Goal: Information Seeking & Learning: Check status

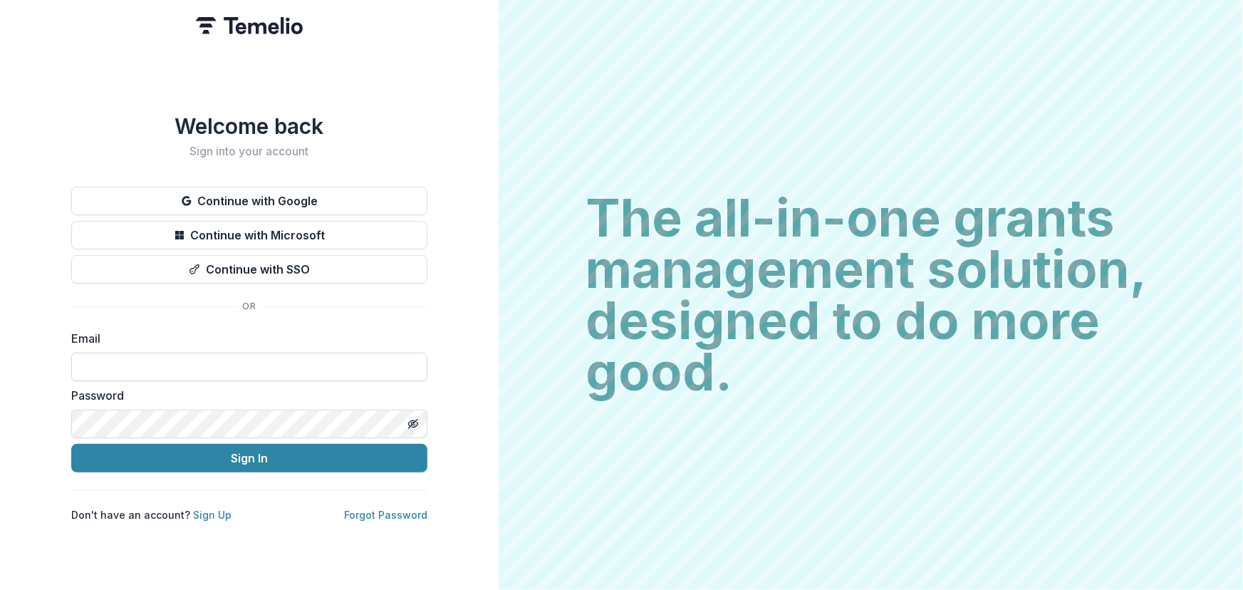
click at [105, 357] on input at bounding box center [249, 367] width 356 height 29
type input "**********"
click at [71, 444] on button "Sign In" at bounding box center [249, 458] width 356 height 29
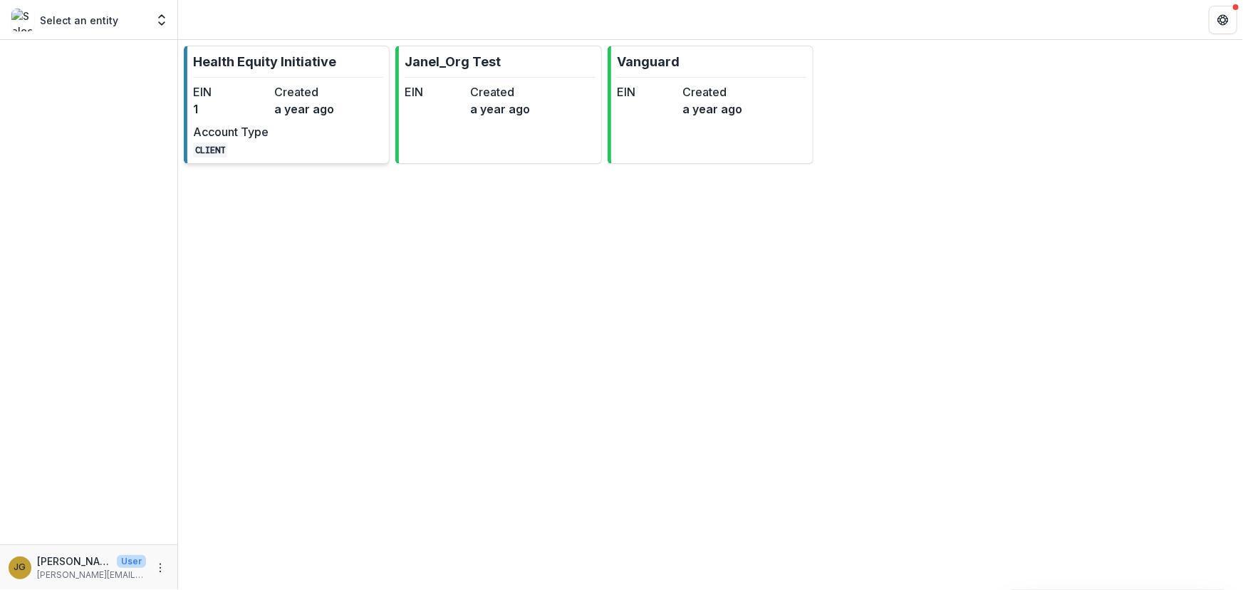
click at [224, 59] on p "Health Equity Initiative" at bounding box center [264, 61] width 143 height 19
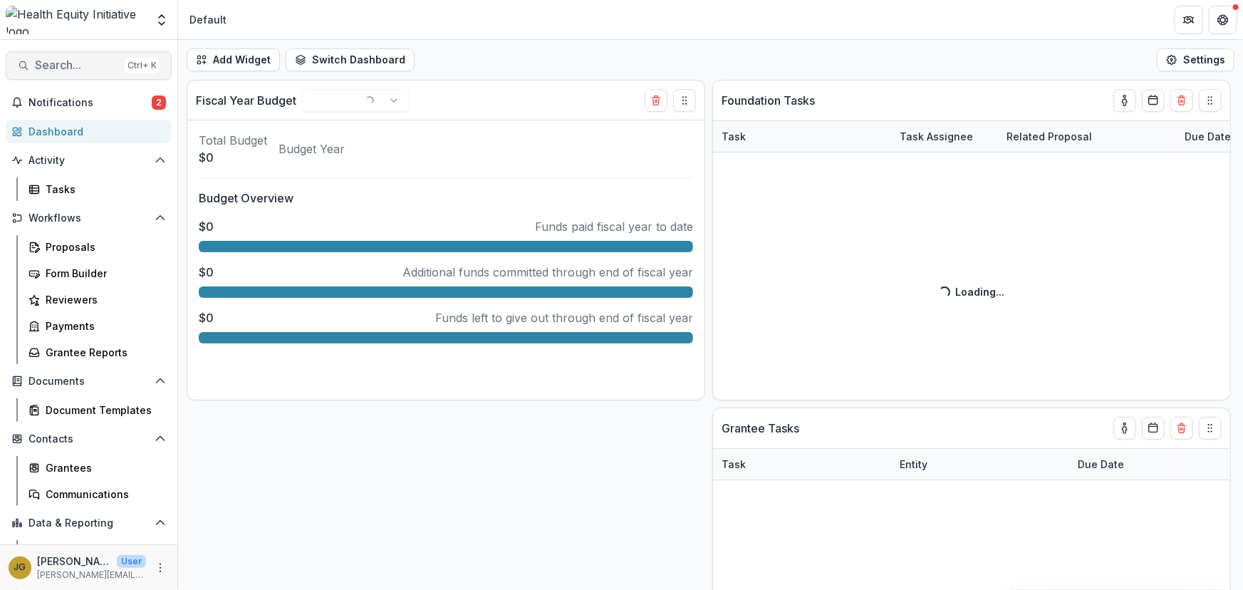
click at [68, 64] on span "Search..." at bounding box center [77, 65] width 84 height 14
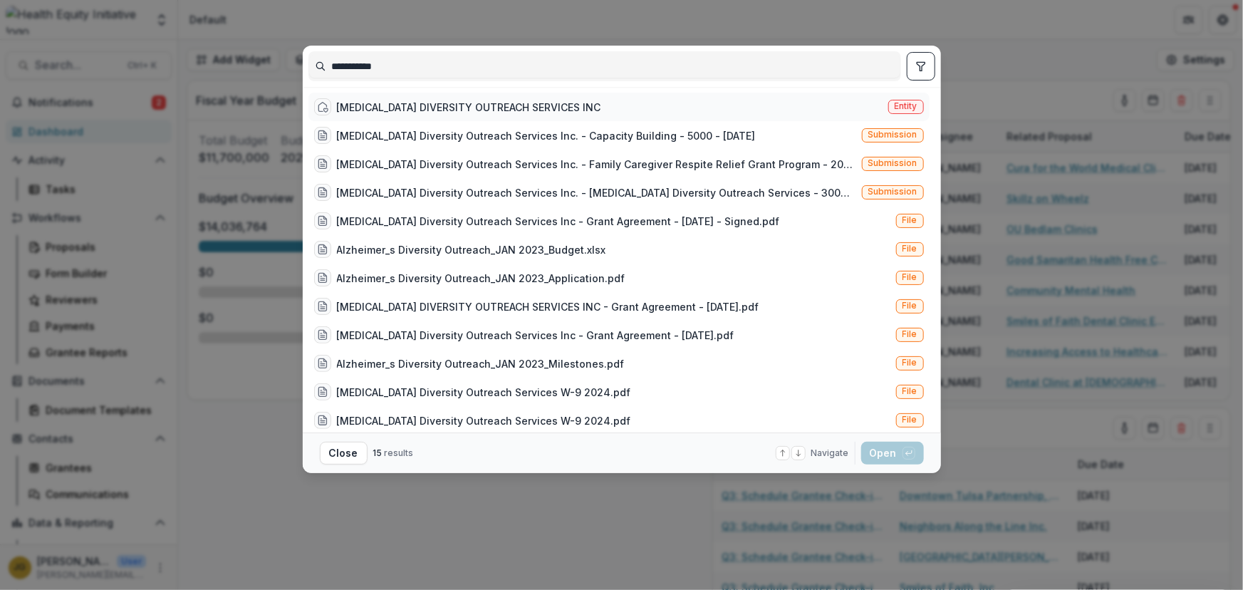
type input "**********"
click at [409, 103] on div "ALZHEIMER'S DIVERSITY OUTREACH SERVICES INC" at bounding box center [469, 107] width 264 height 15
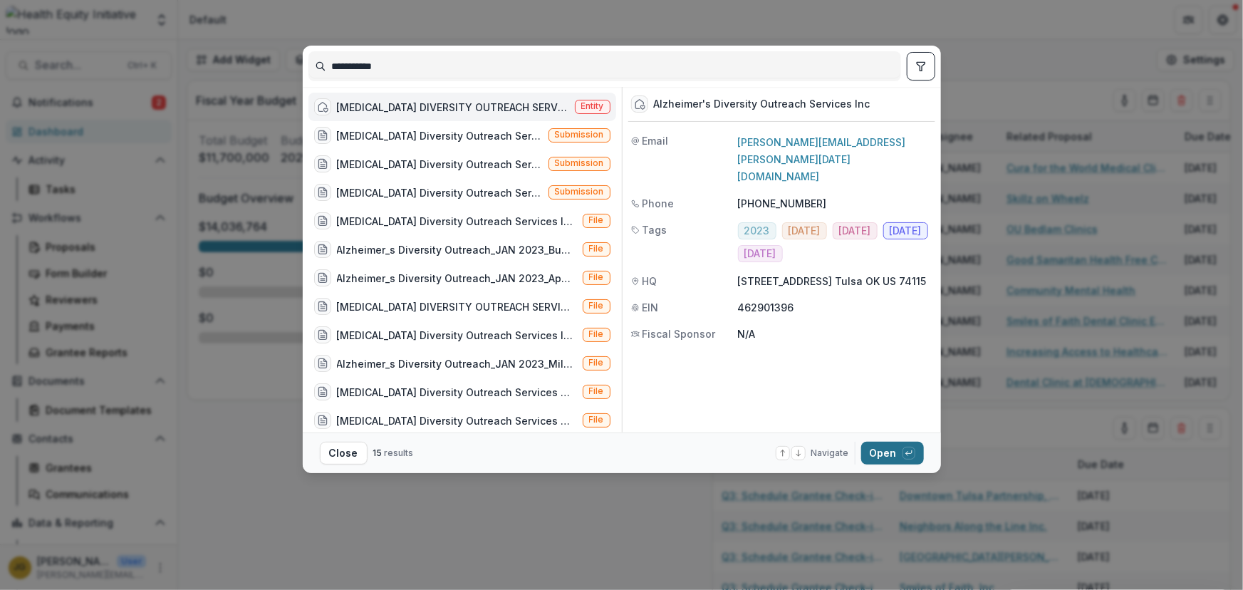
click at [882, 449] on button "Open with enter key" at bounding box center [892, 453] width 63 height 23
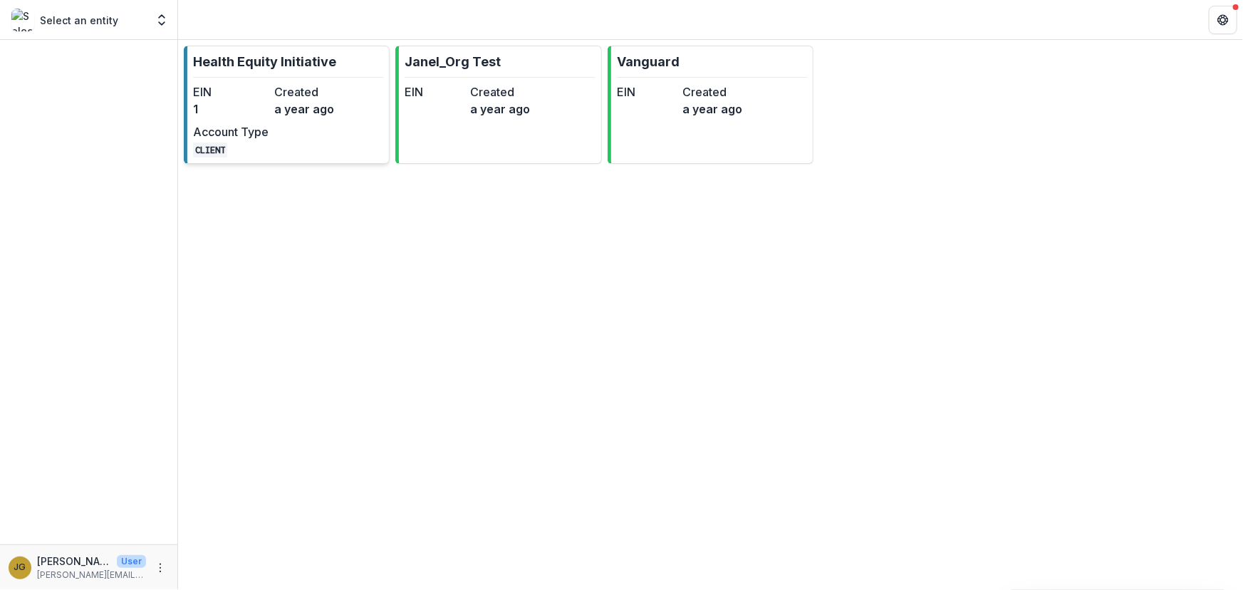
click at [224, 58] on p "Health Equity Initiative" at bounding box center [264, 61] width 143 height 19
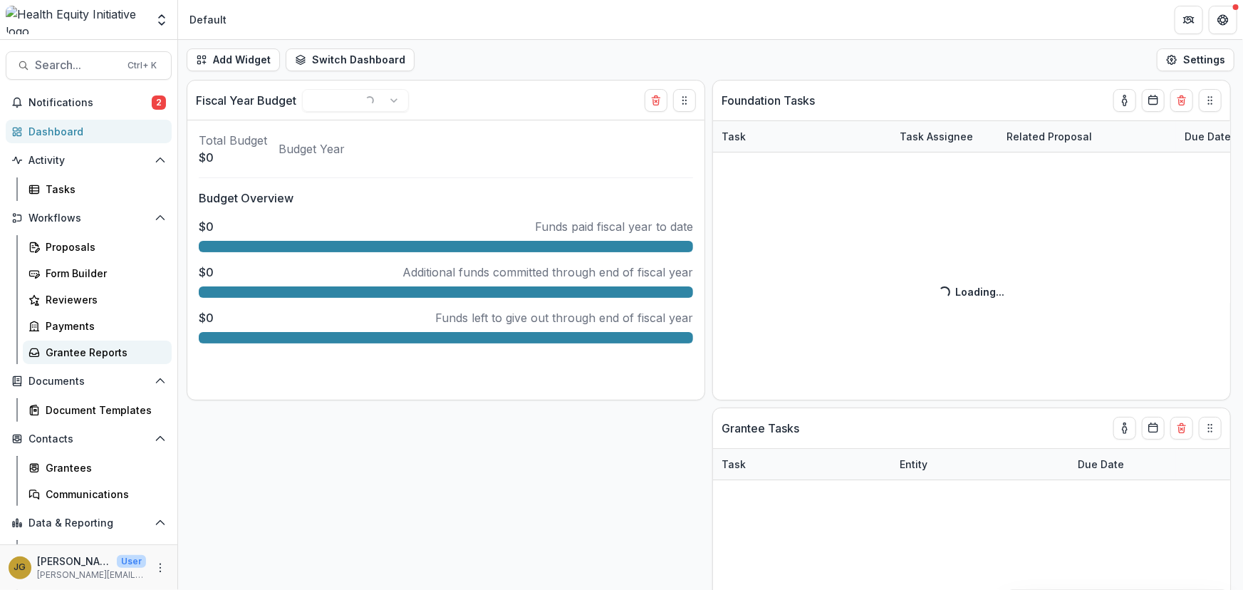
click at [101, 351] on div "Grantee Reports" at bounding box center [103, 352] width 115 height 15
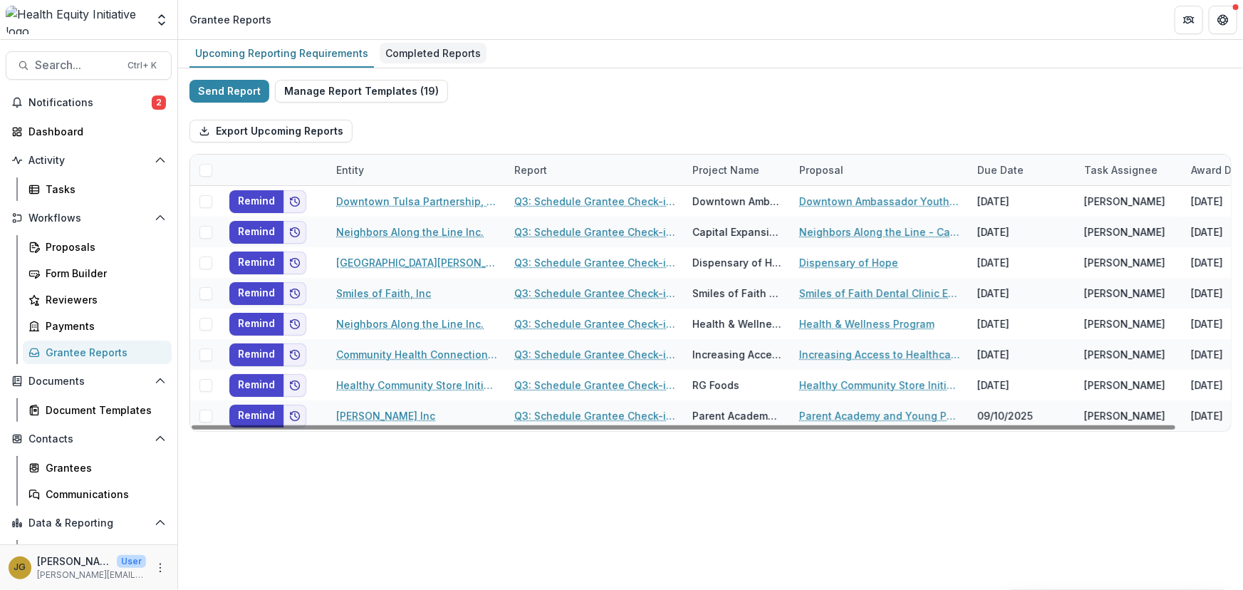
click at [419, 56] on div "Completed Reports" at bounding box center [433, 53] width 107 height 21
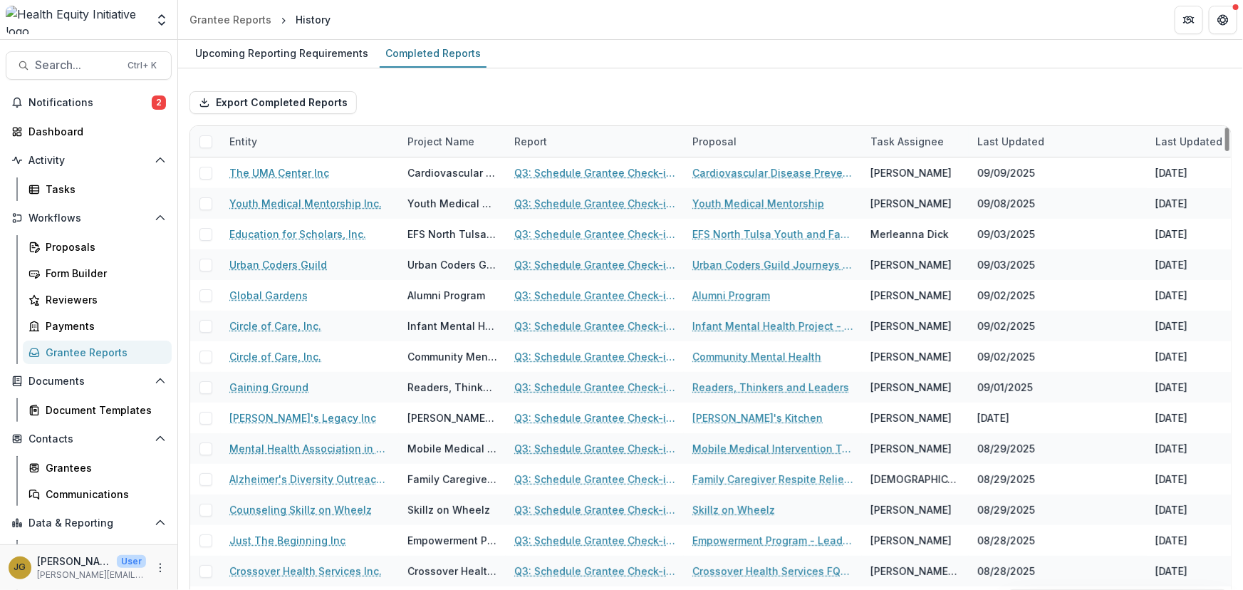
click at [243, 137] on div "Entity" at bounding box center [243, 141] width 45 height 15
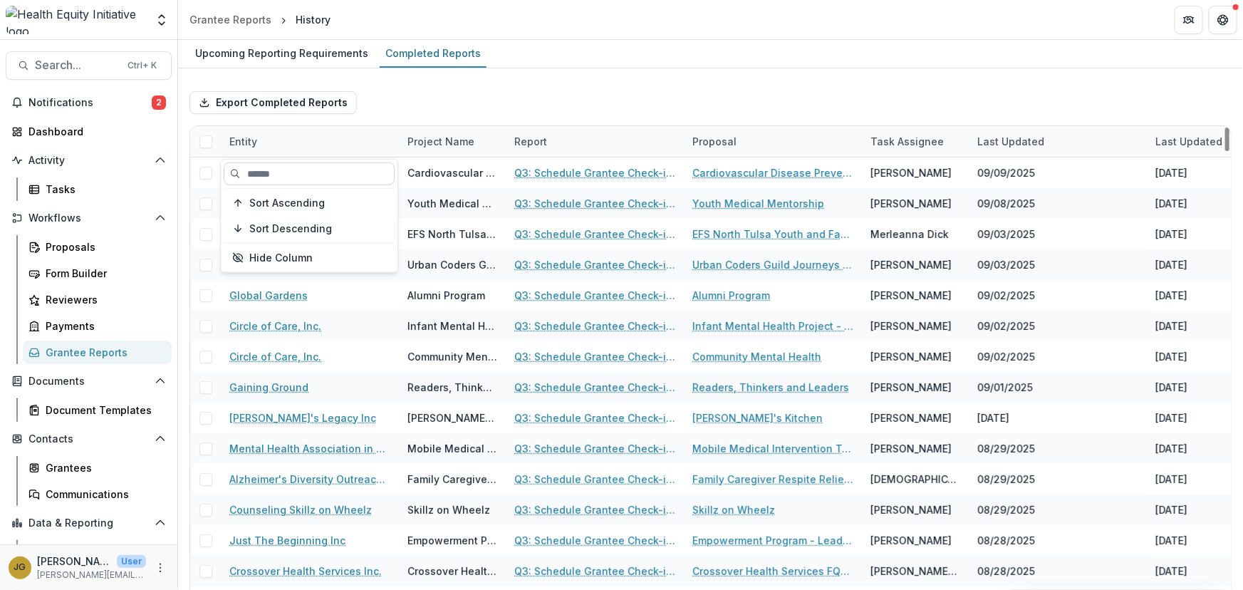
click at [254, 176] on input at bounding box center [309, 173] width 171 height 23
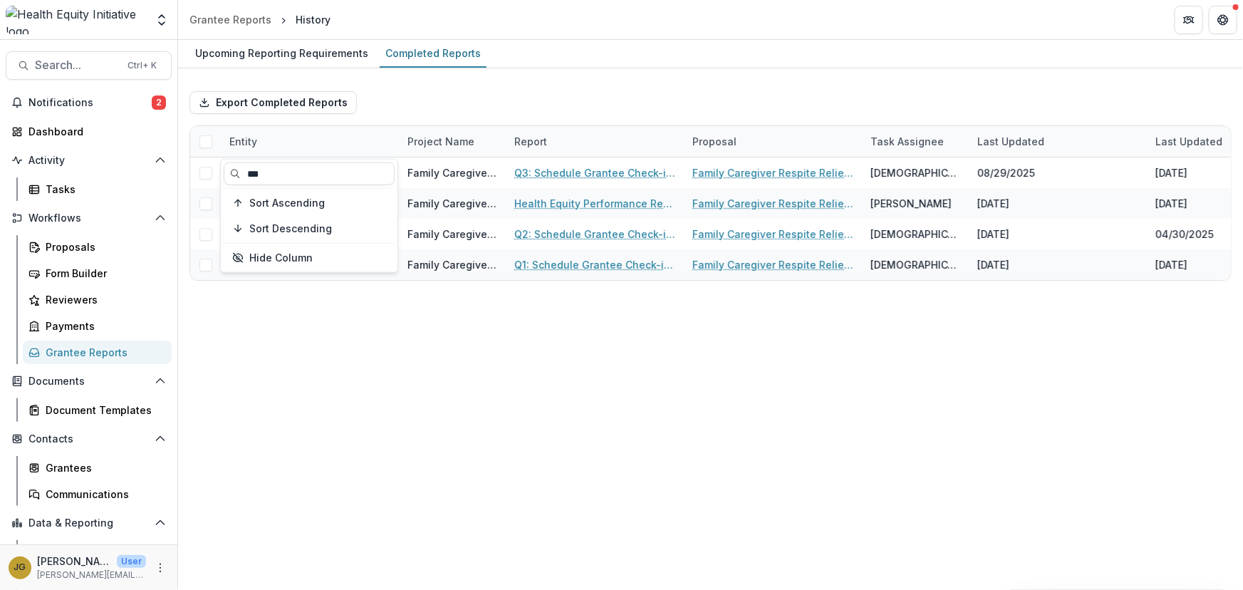
type input "***"
click at [499, 340] on div "Upcoming Reporting Requirements Completed Reports Export Completed Reports Enti…" at bounding box center [710, 315] width 1065 height 550
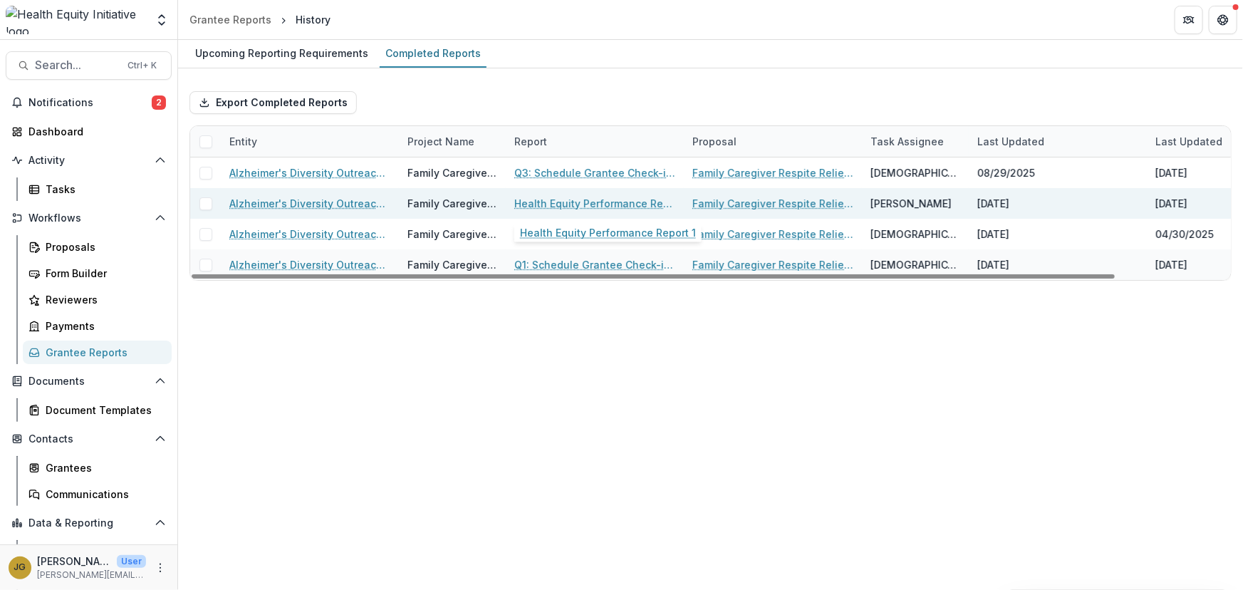
click at [606, 202] on link "Health Equity Performance Report 1" at bounding box center [594, 203] width 161 height 15
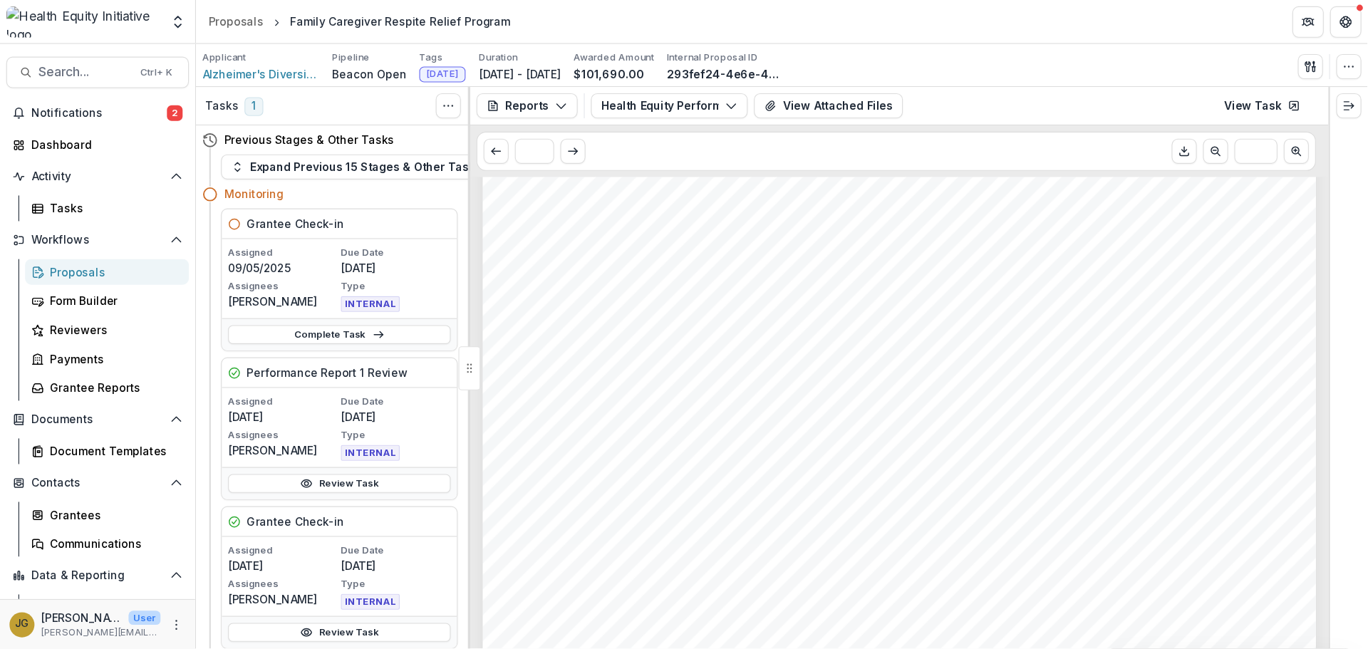
scroll to position [195, 0]
click at [1218, 64] on button "button" at bounding box center [1226, 60] width 23 height 23
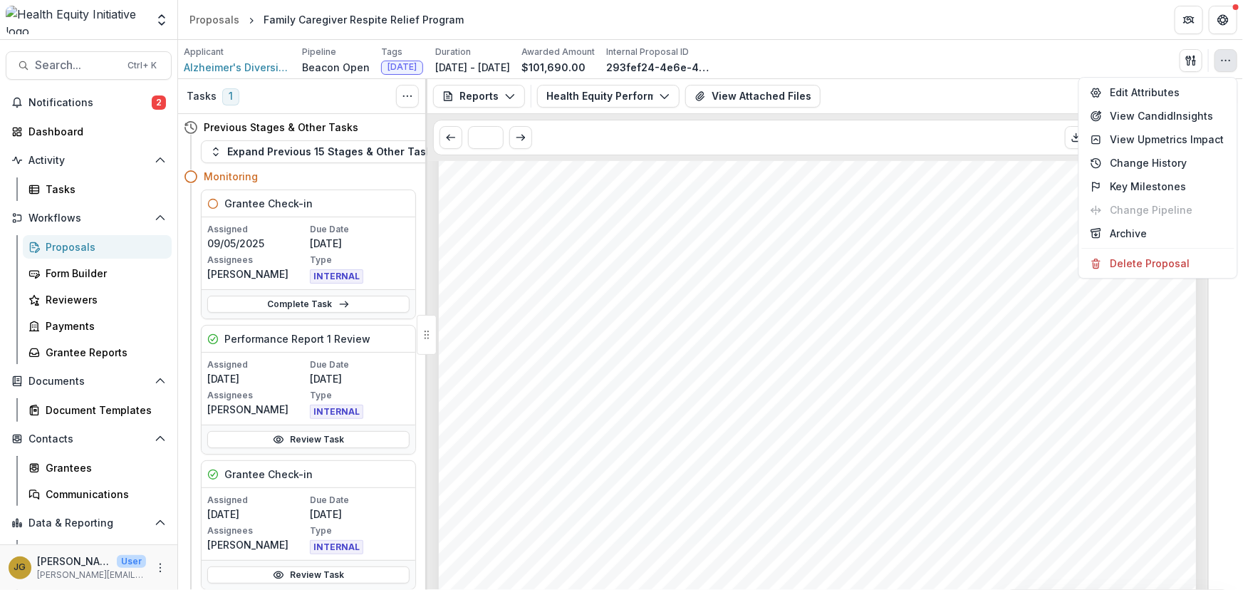
click at [1134, 63] on div "Applicant [MEDICAL_DATA] Diversity Outreach Services Inc Pipeline Beacon Open T…" at bounding box center [711, 60] width 1054 height 29
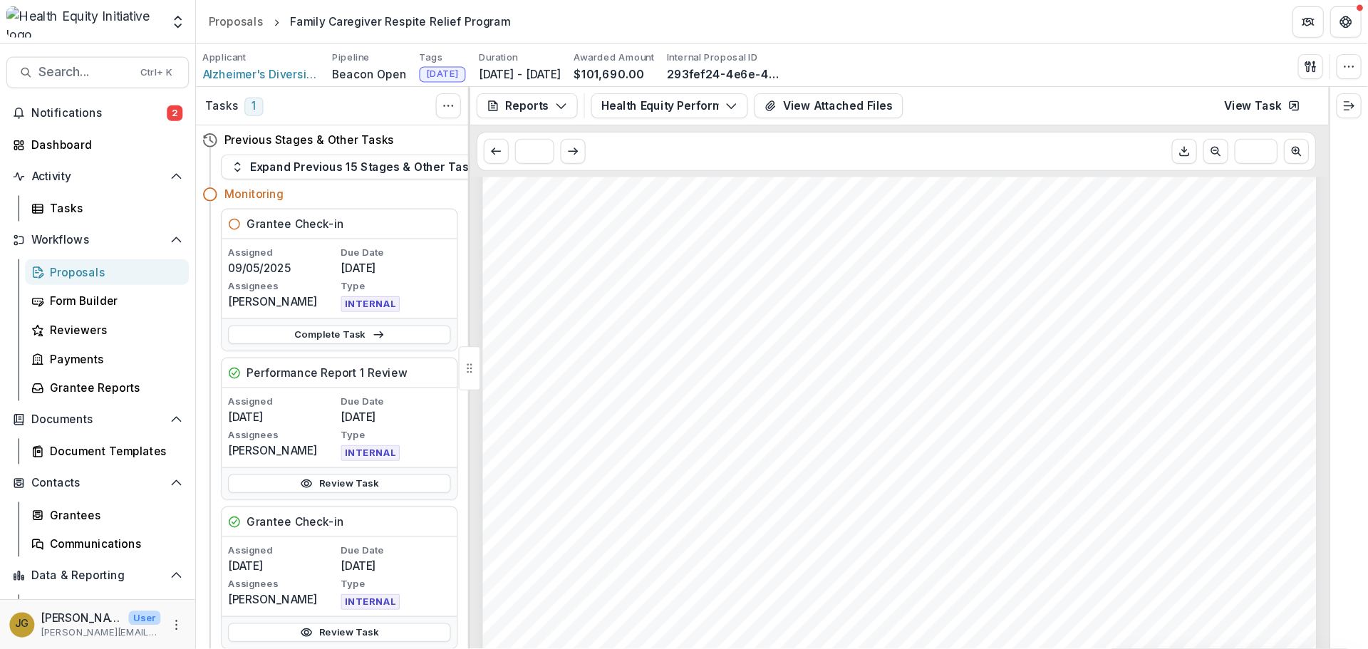
scroll to position [196, 0]
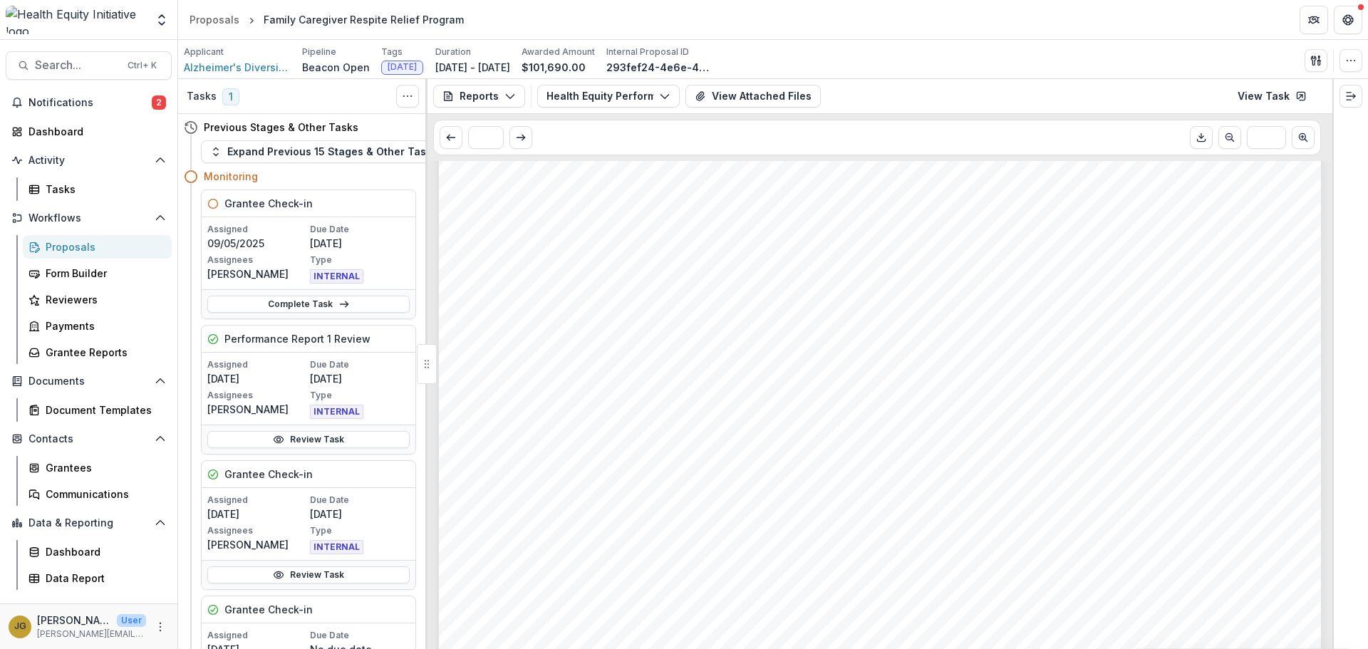
drag, startPoint x: 1209, startPoint y: 1, endPoint x: 993, endPoint y: 328, distance: 391.7
click at [993, 328] on div "Submission Responses 1st Performance Report [DATE] St. [PERSON_NAME] Health Equ…" at bounding box center [880, 589] width 882 height 1248
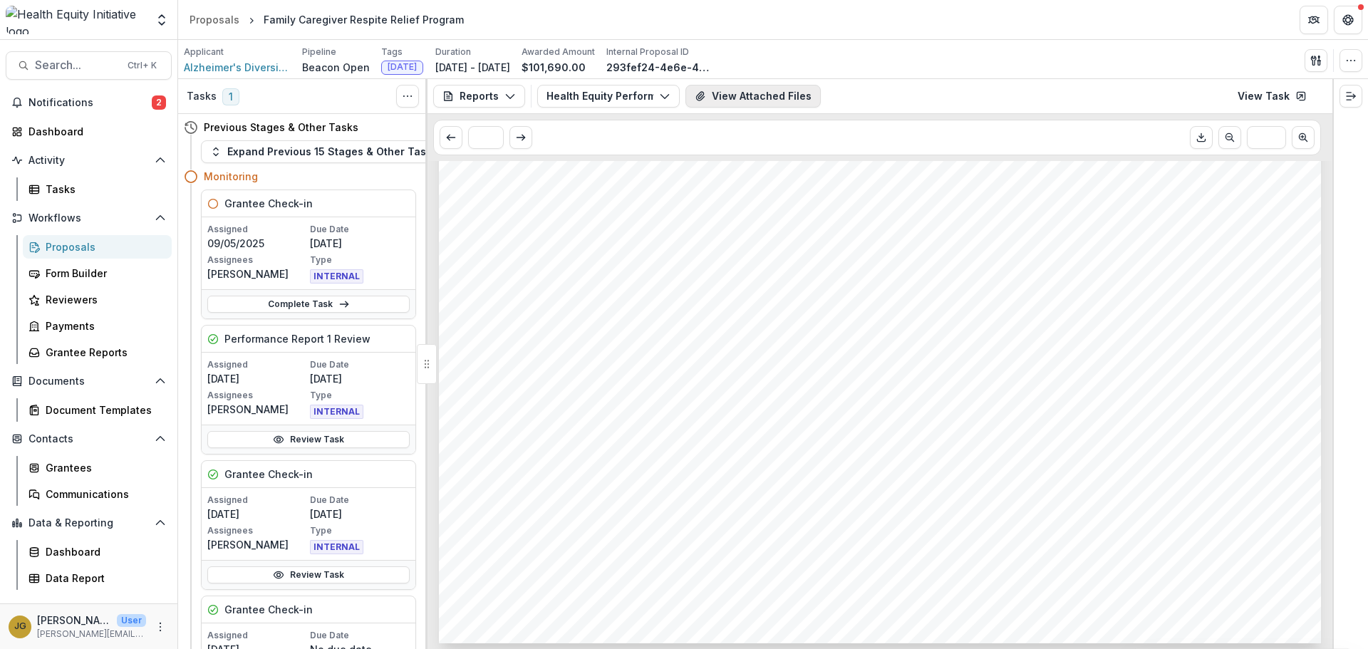
click at [774, 100] on button "View Attached Files" at bounding box center [752, 96] width 135 height 23
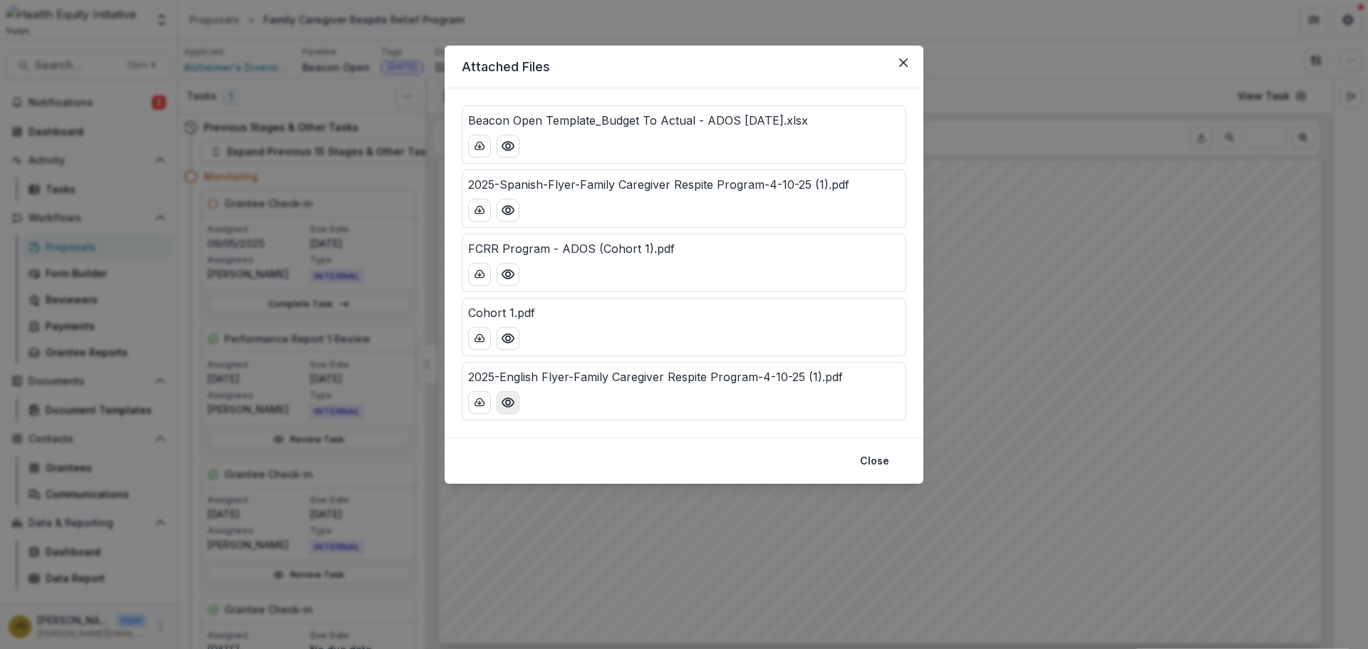
click at [504, 404] on icon "Preview 2025-English Flyer-Family Caregiver Respite Program-4-10-25 (1).pdf" at bounding box center [508, 402] width 14 height 14
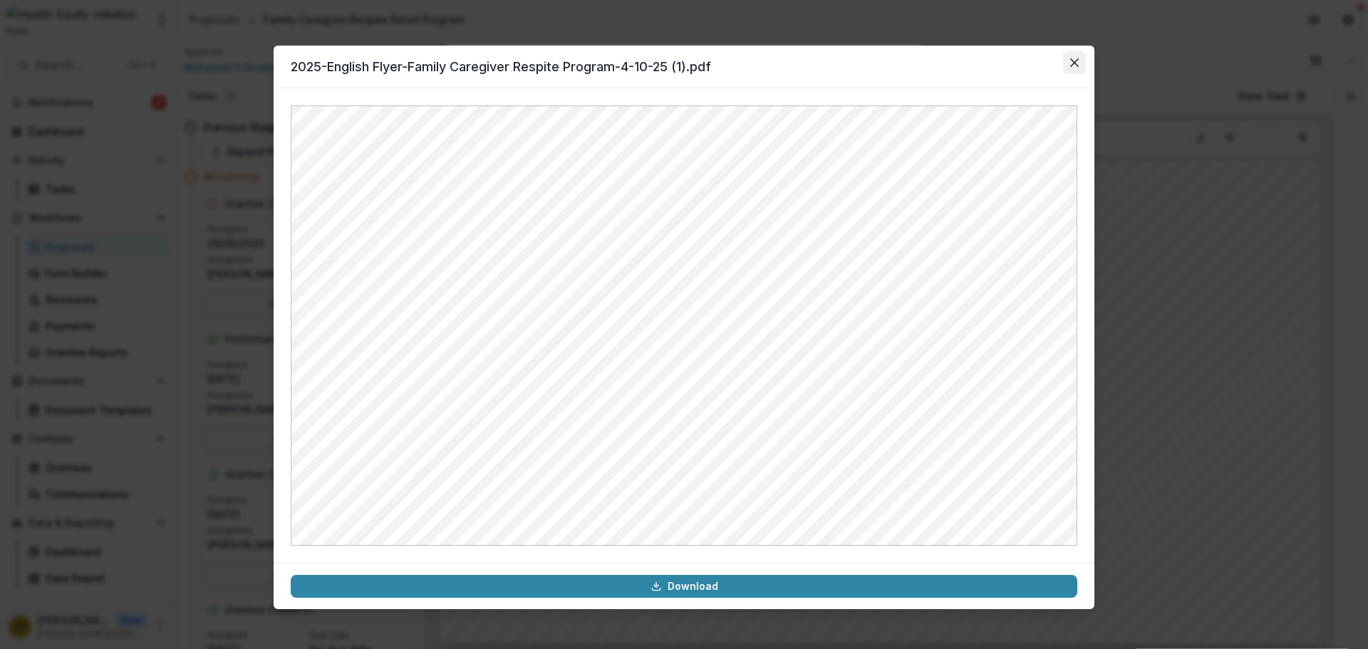
click at [1072, 61] on icon "Close" at bounding box center [1074, 62] width 9 height 9
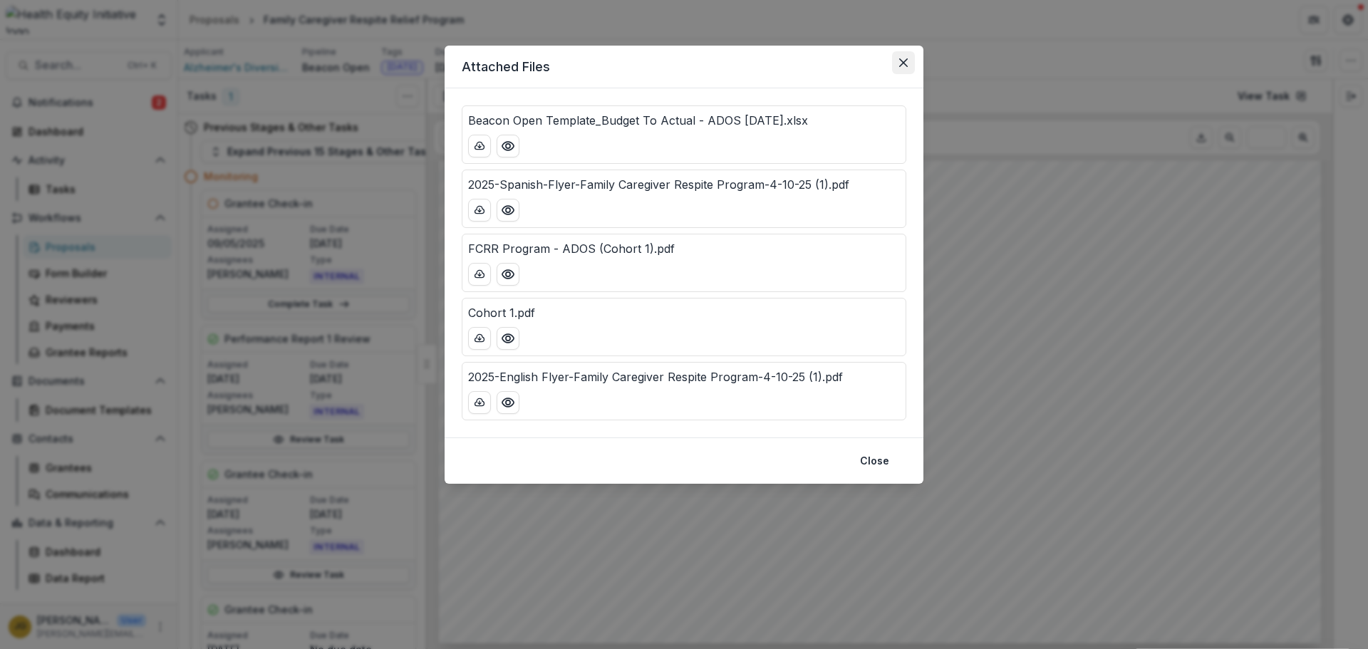
click at [904, 63] on icon "Close" at bounding box center [903, 62] width 9 height 9
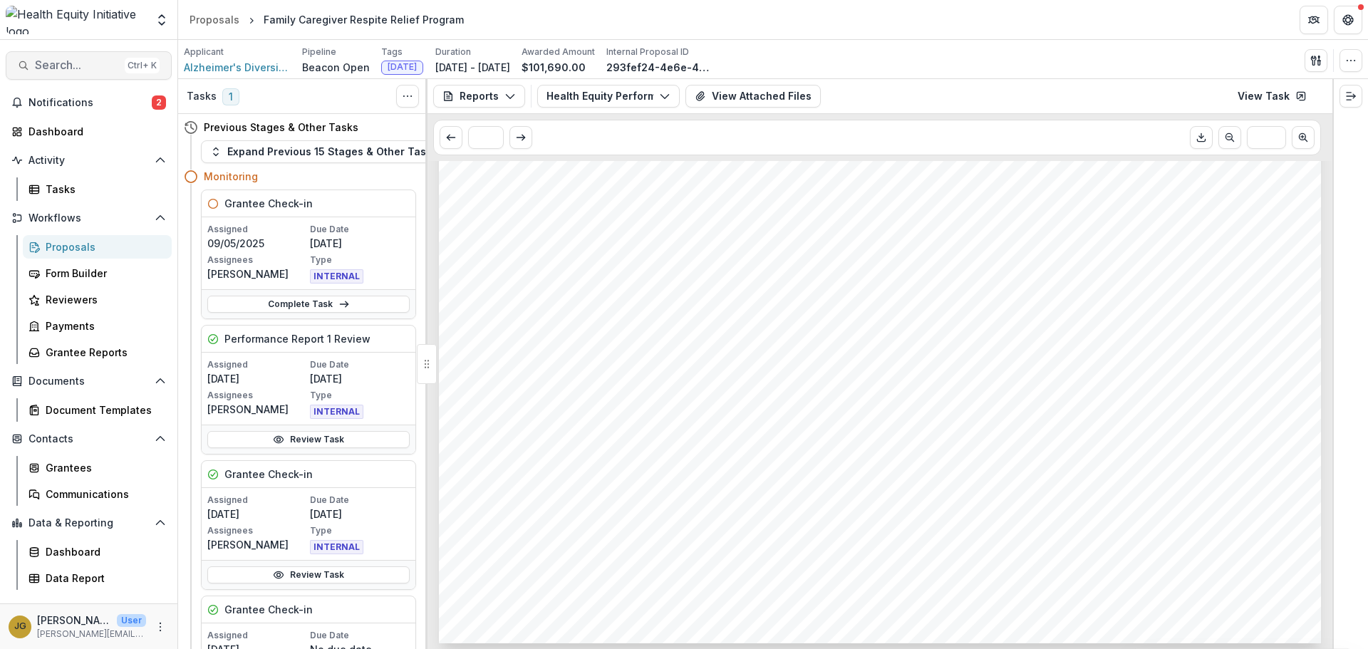
click at [64, 71] on span "Search..." at bounding box center [77, 65] width 84 height 14
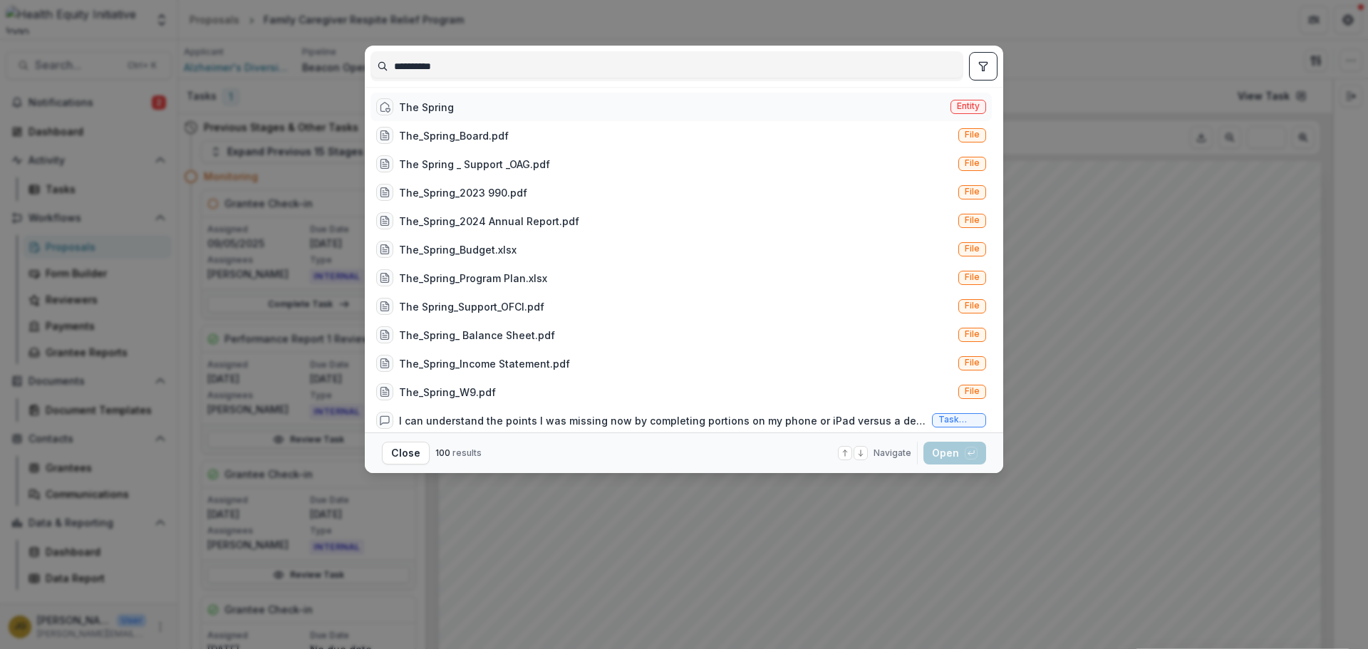
type input "**********"
click at [453, 108] on div "The Spring Entity" at bounding box center [681, 107] width 621 height 29
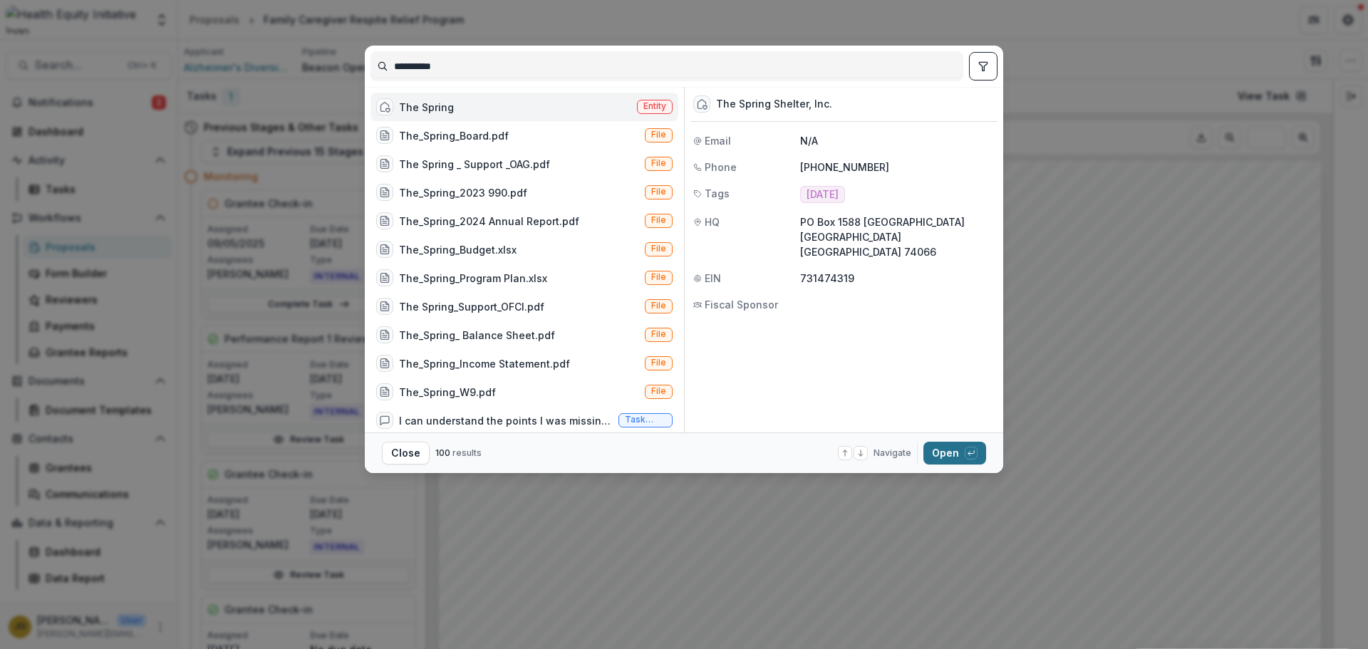
click at [940, 458] on button "Open with enter key" at bounding box center [954, 453] width 63 height 23
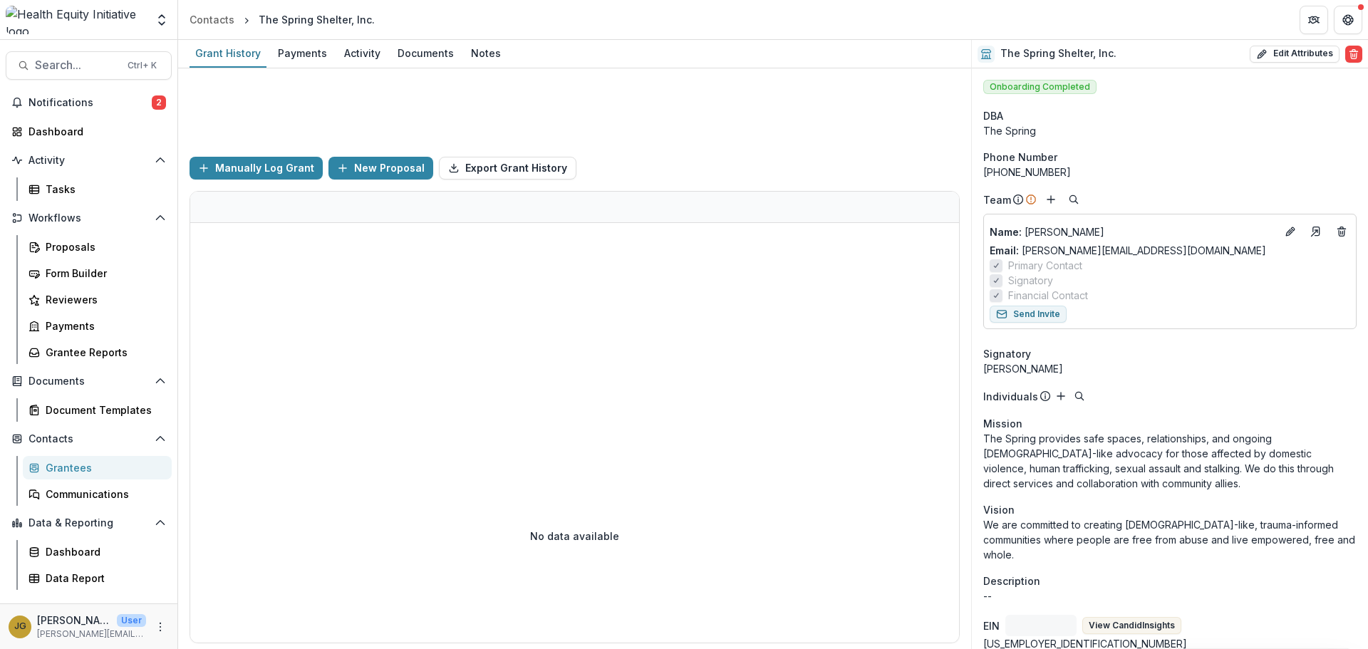
click at [314, 368] on div at bounding box center [574, 326] width 769 height 206
click at [60, 72] on span "Search..." at bounding box center [77, 65] width 84 height 14
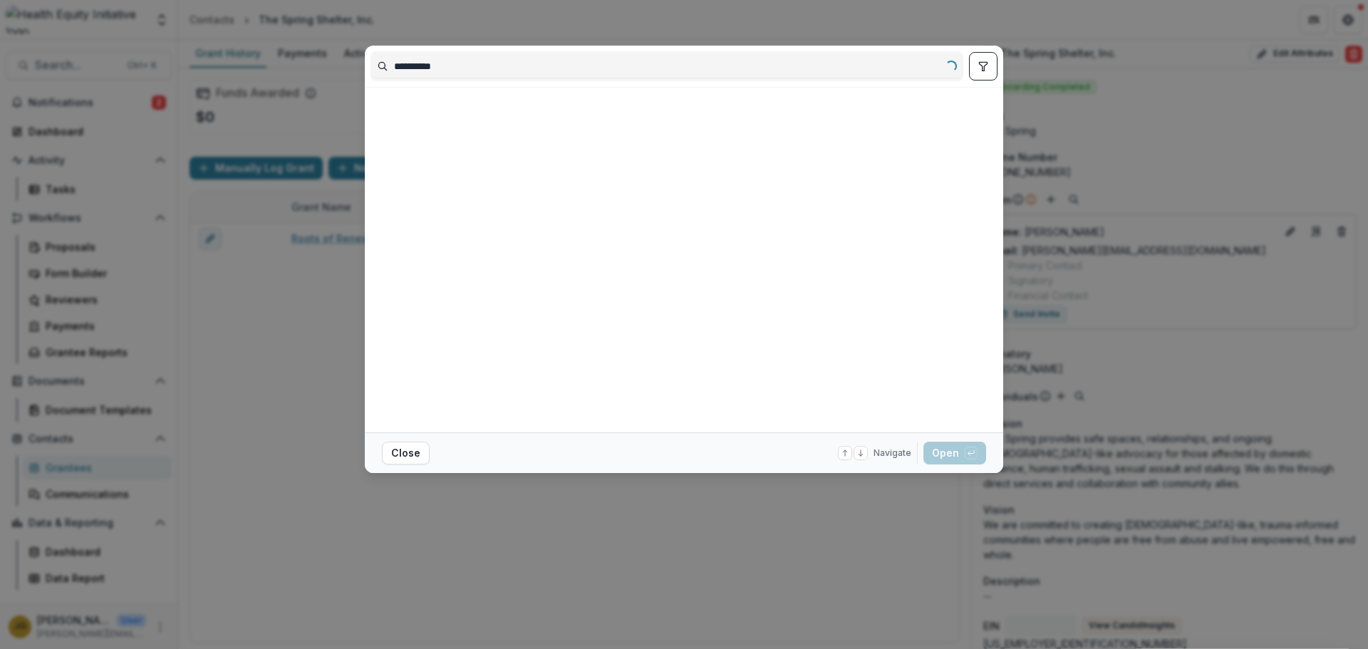
type input "**********"
click at [487, 125] on div at bounding box center [681, 260] width 621 height 334
drag, startPoint x: 797, startPoint y: 540, endPoint x: 811, endPoint y: 495, distance: 47.1
click at [797, 540] on div "**********" at bounding box center [684, 324] width 1368 height 649
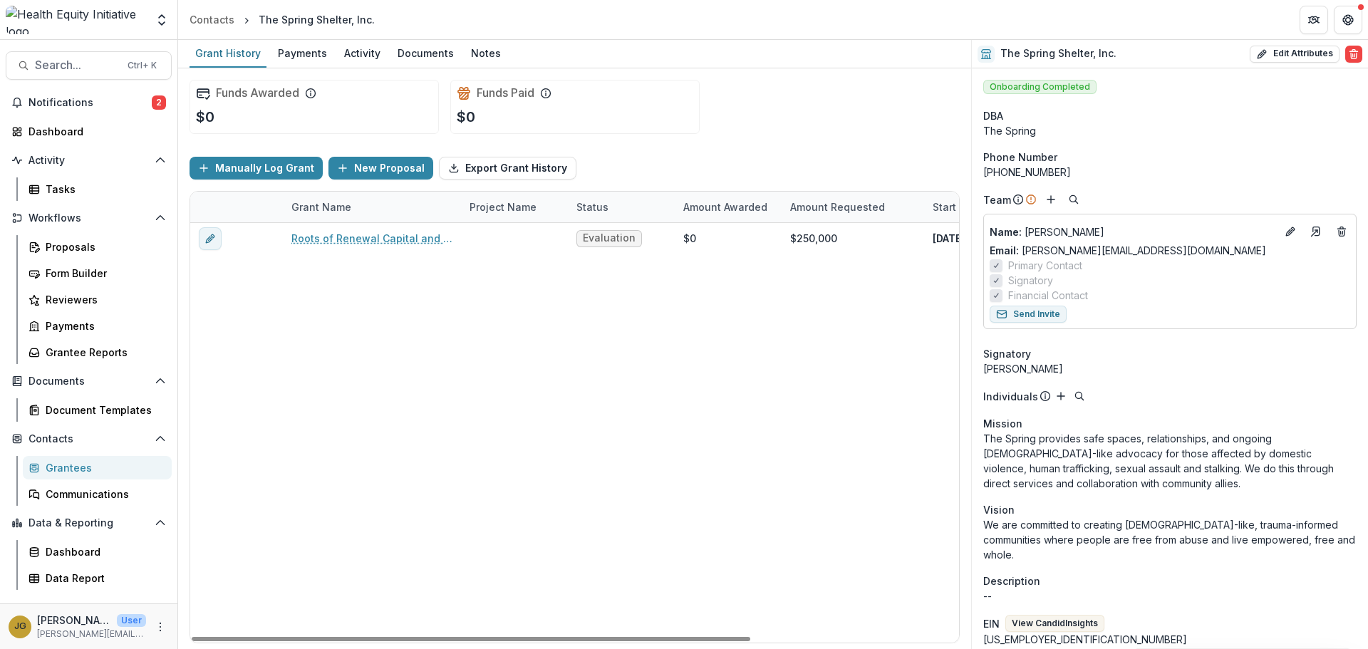
click at [498, 437] on div "Roots of Renewal Capital and Expansion Campaign Evaluation $0 $250,000 [DATE] […" at bounding box center [717, 433] width 1055 height 420
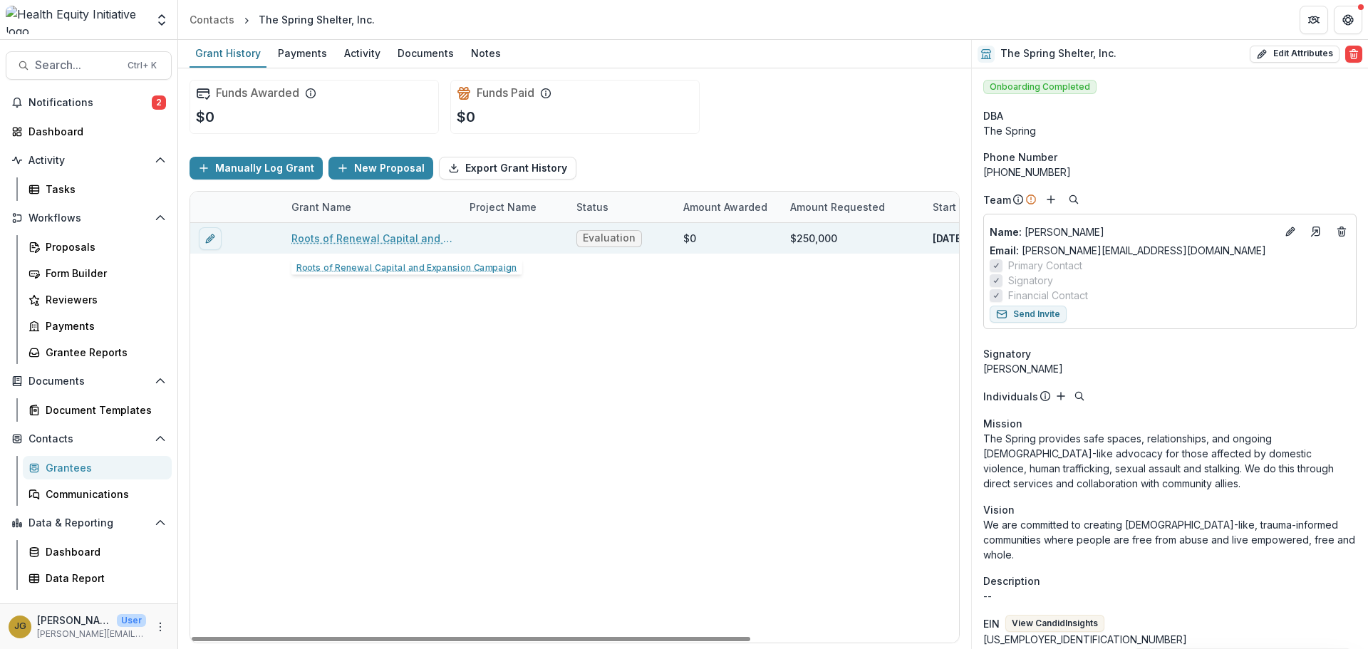
drag, startPoint x: 418, startPoint y: 237, endPoint x: 430, endPoint y: 237, distance: 12.8
click at [418, 237] on link "Roots of Renewal Capital and Expansion Campaign" at bounding box center [371, 238] width 161 height 15
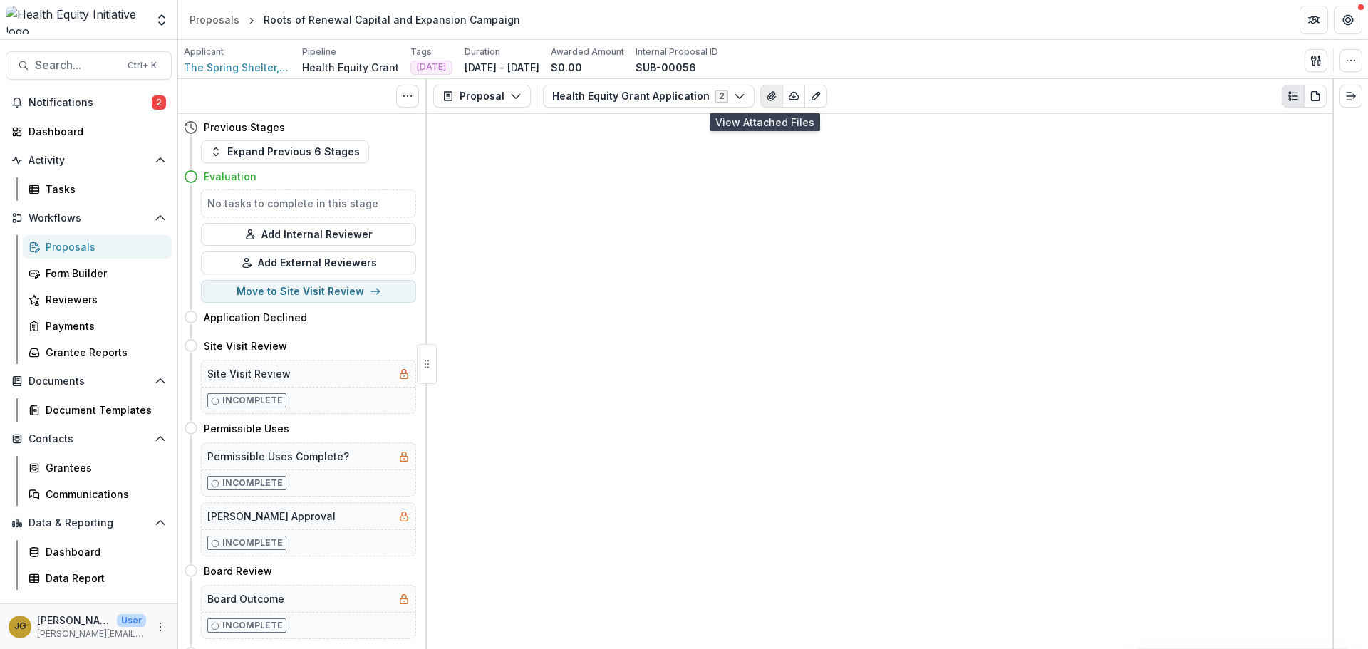
click at [766, 100] on icon "View Attached Files" at bounding box center [771, 95] width 11 height 11
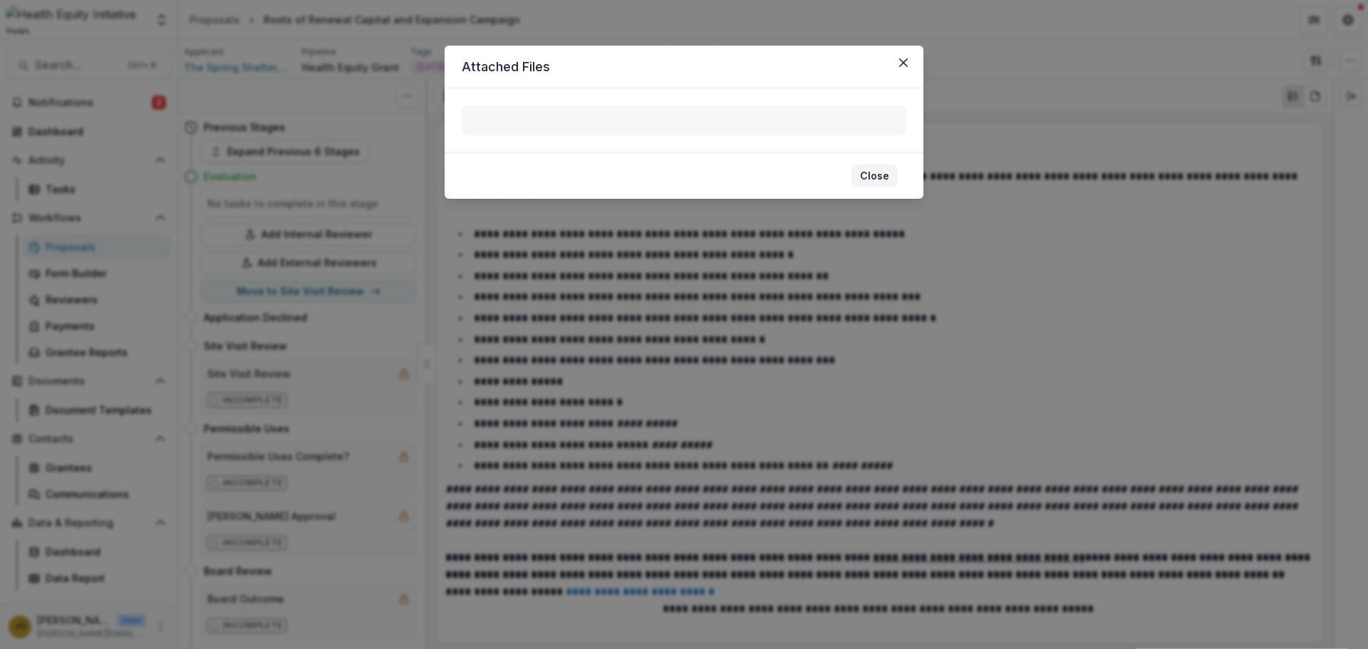
click at [872, 177] on button "Close" at bounding box center [874, 176] width 46 height 23
